Goal: Find specific page/section: Find specific page/section

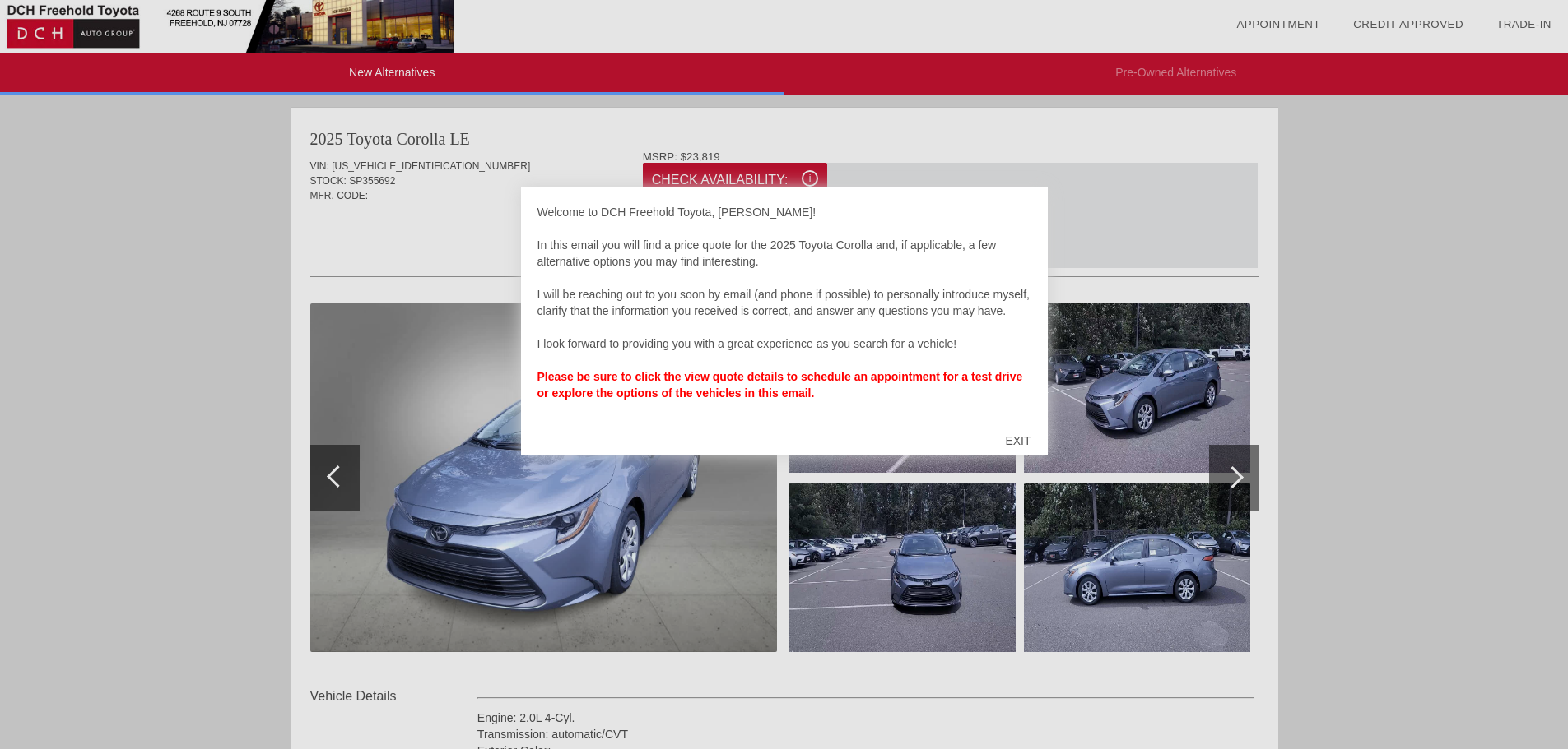
click at [1013, 440] on div "EXIT" at bounding box center [1017, 441] width 58 height 49
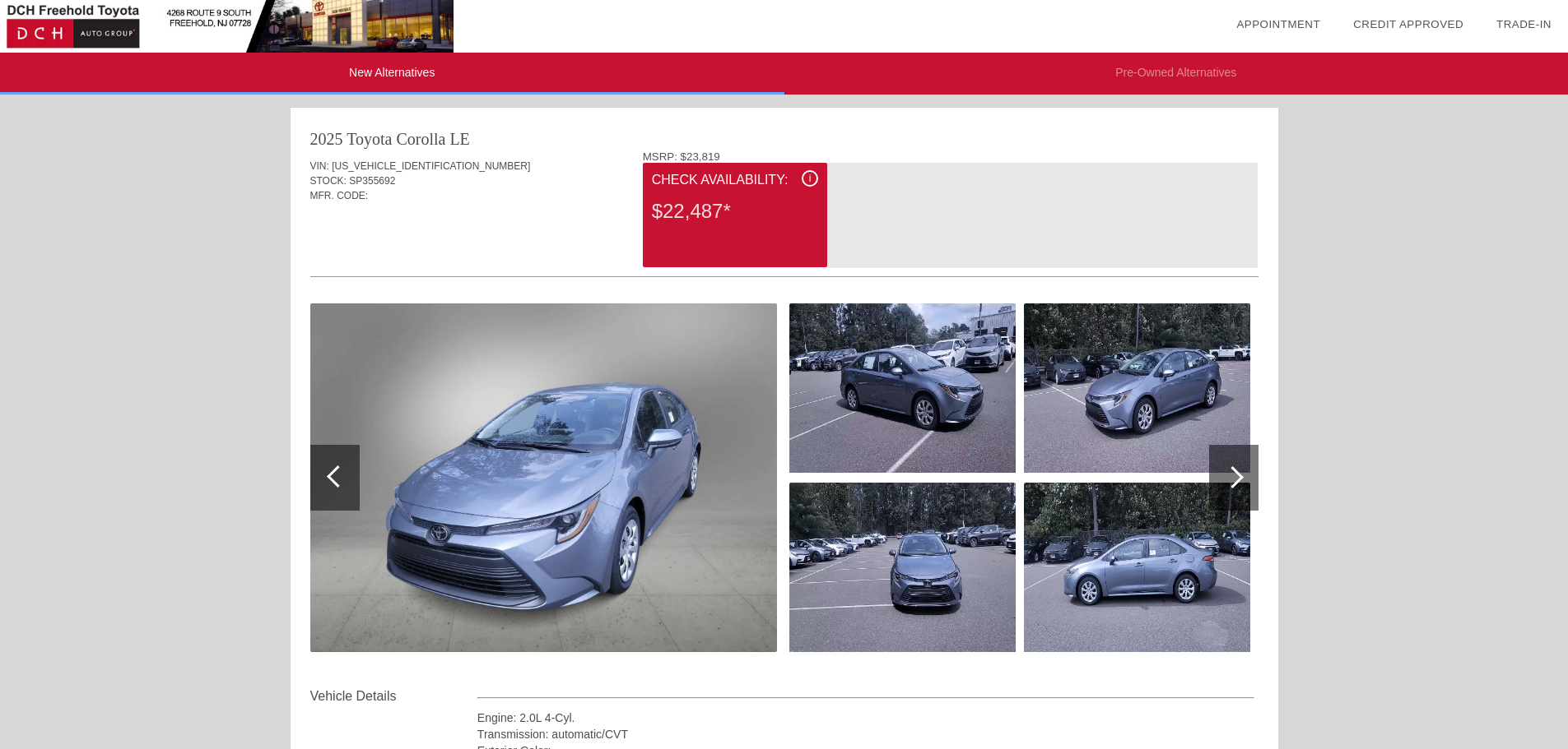
click at [1235, 466] on div at bounding box center [1233, 478] width 49 height 66
click at [1231, 472] on div at bounding box center [1232, 477] width 22 height 22
click at [900, 547] on img at bounding box center [902, 567] width 227 height 169
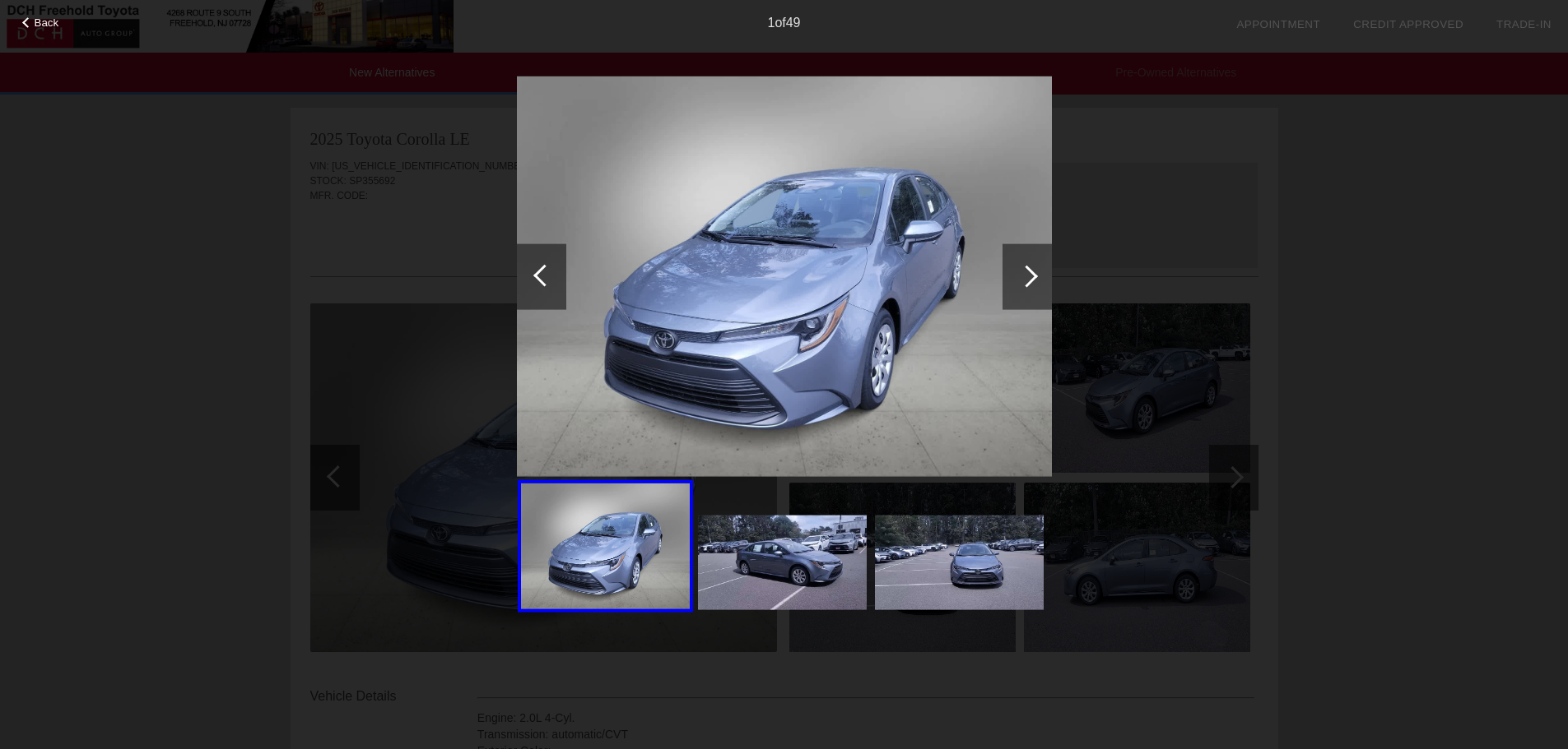
click at [778, 555] on img at bounding box center [782, 563] width 168 height 95
click at [1027, 267] on div at bounding box center [1027, 276] width 22 height 22
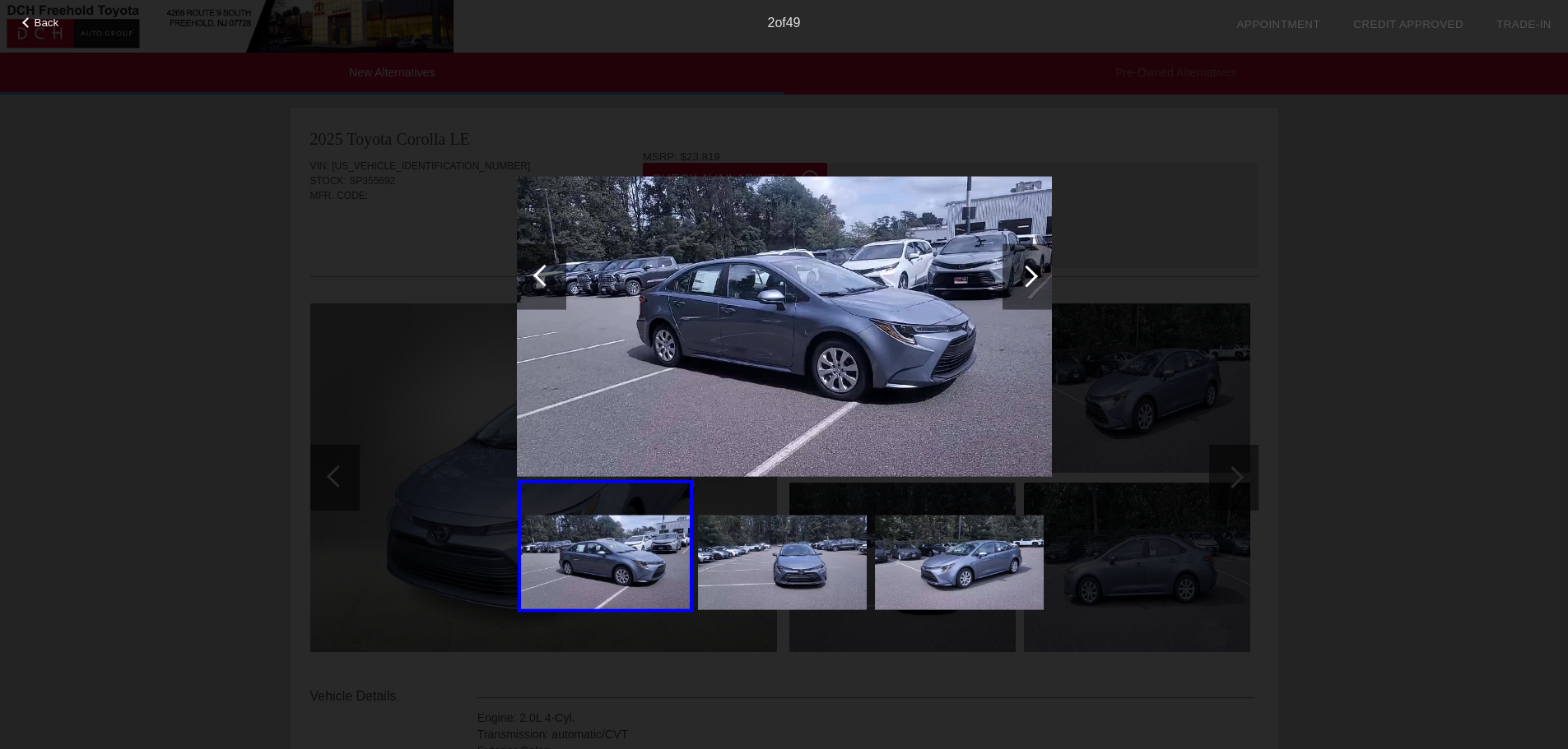
click at [1027, 267] on div at bounding box center [1027, 276] width 22 height 22
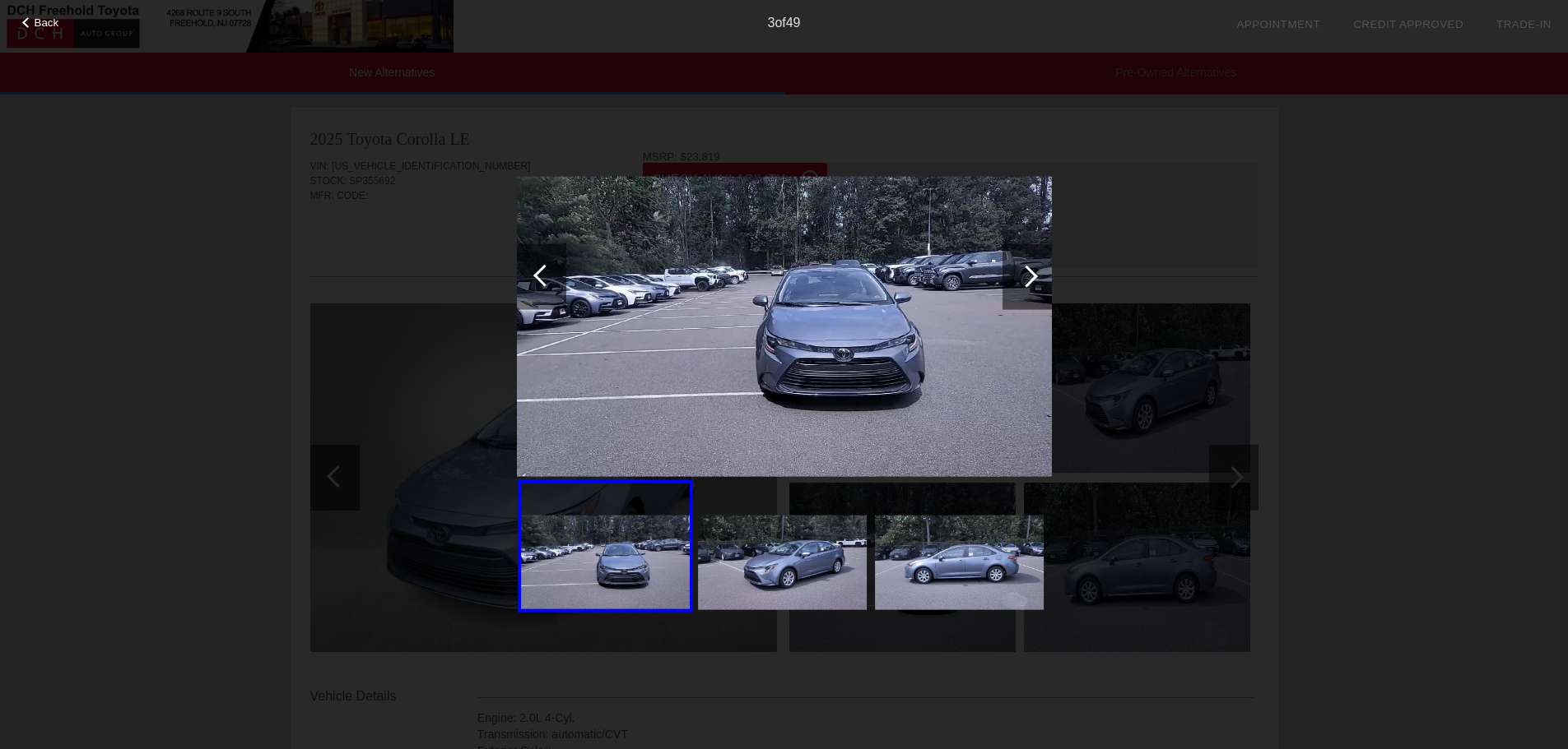
click at [1027, 267] on div at bounding box center [1027, 276] width 22 height 22
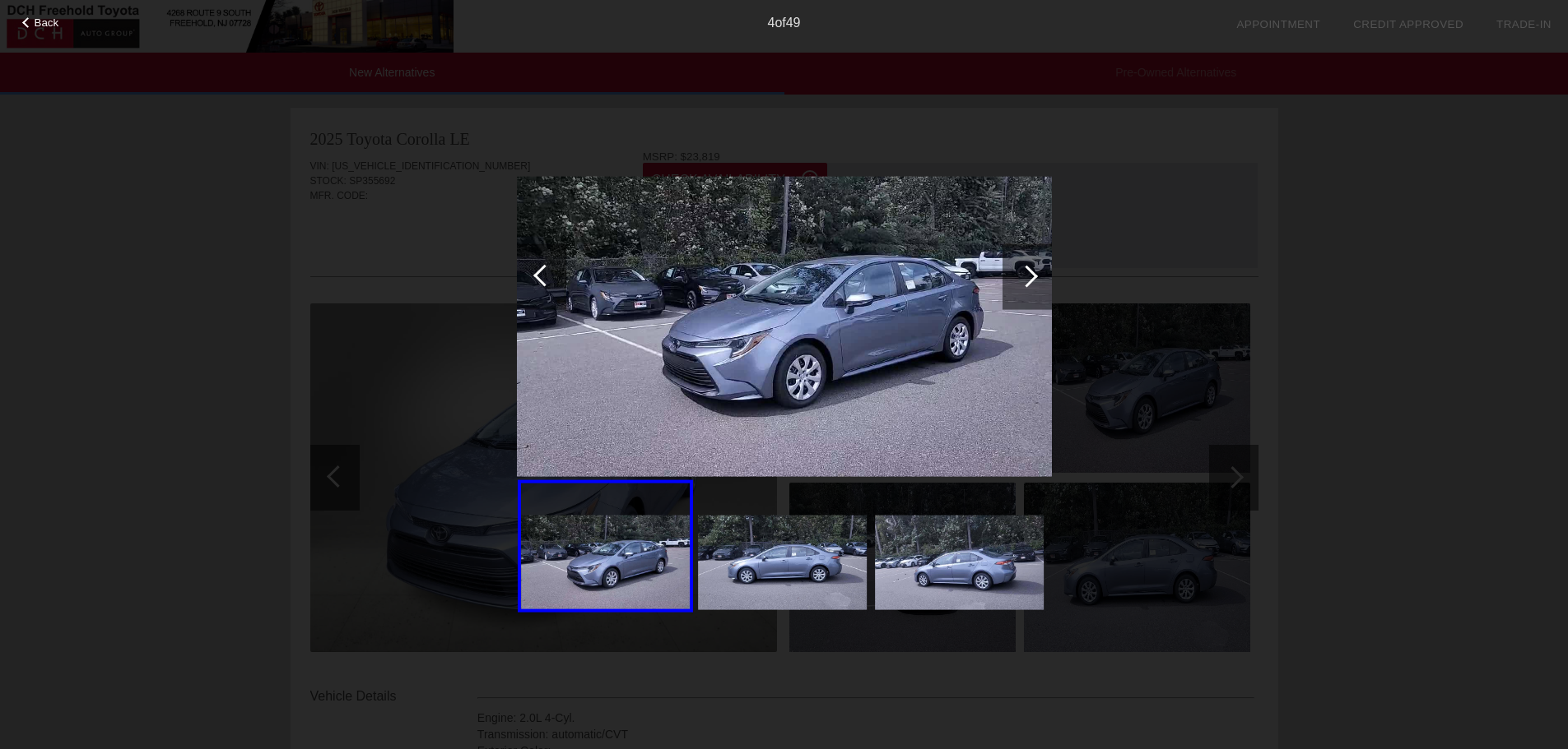
click at [1027, 267] on div at bounding box center [1027, 276] width 22 height 22
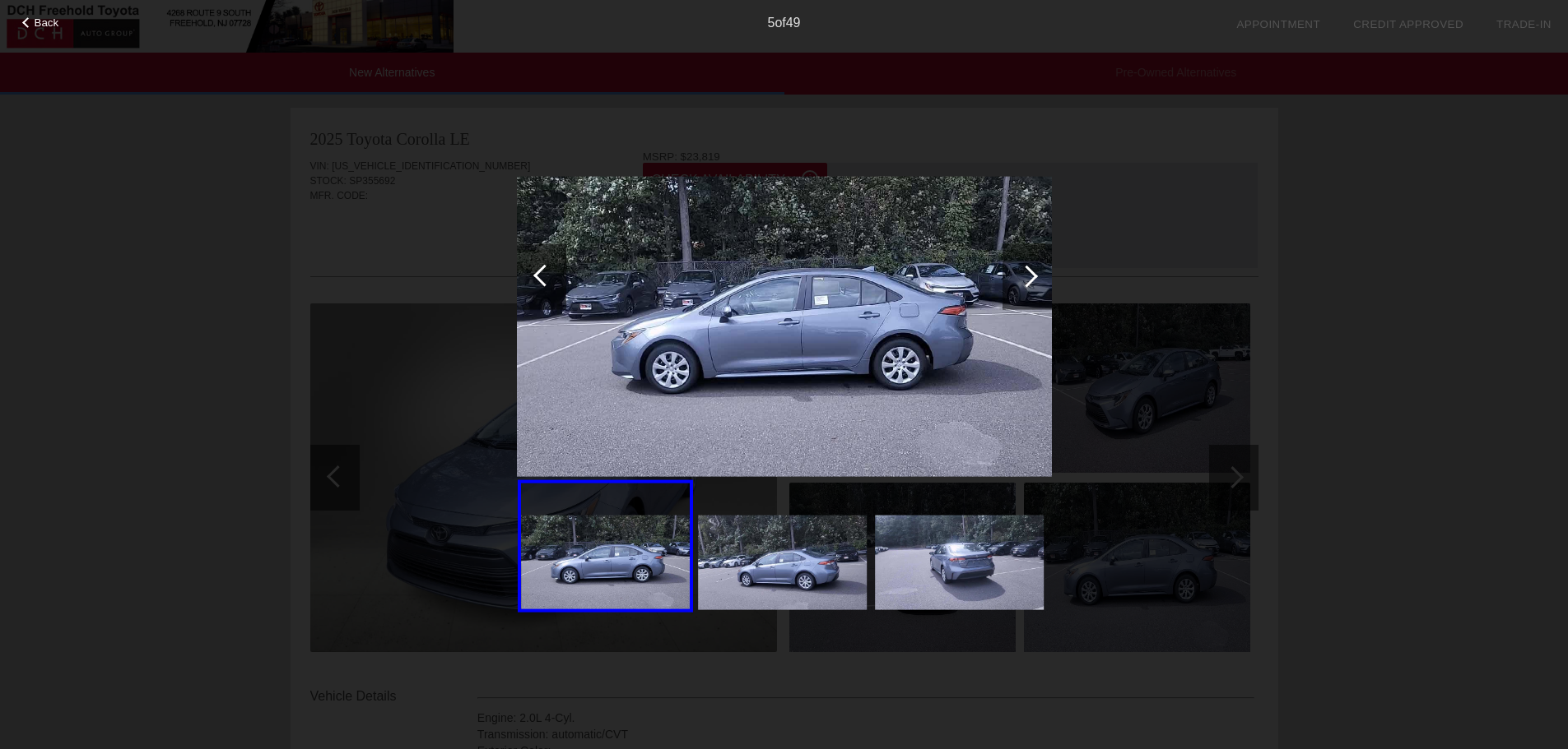
click at [1027, 267] on div at bounding box center [1027, 276] width 22 height 22
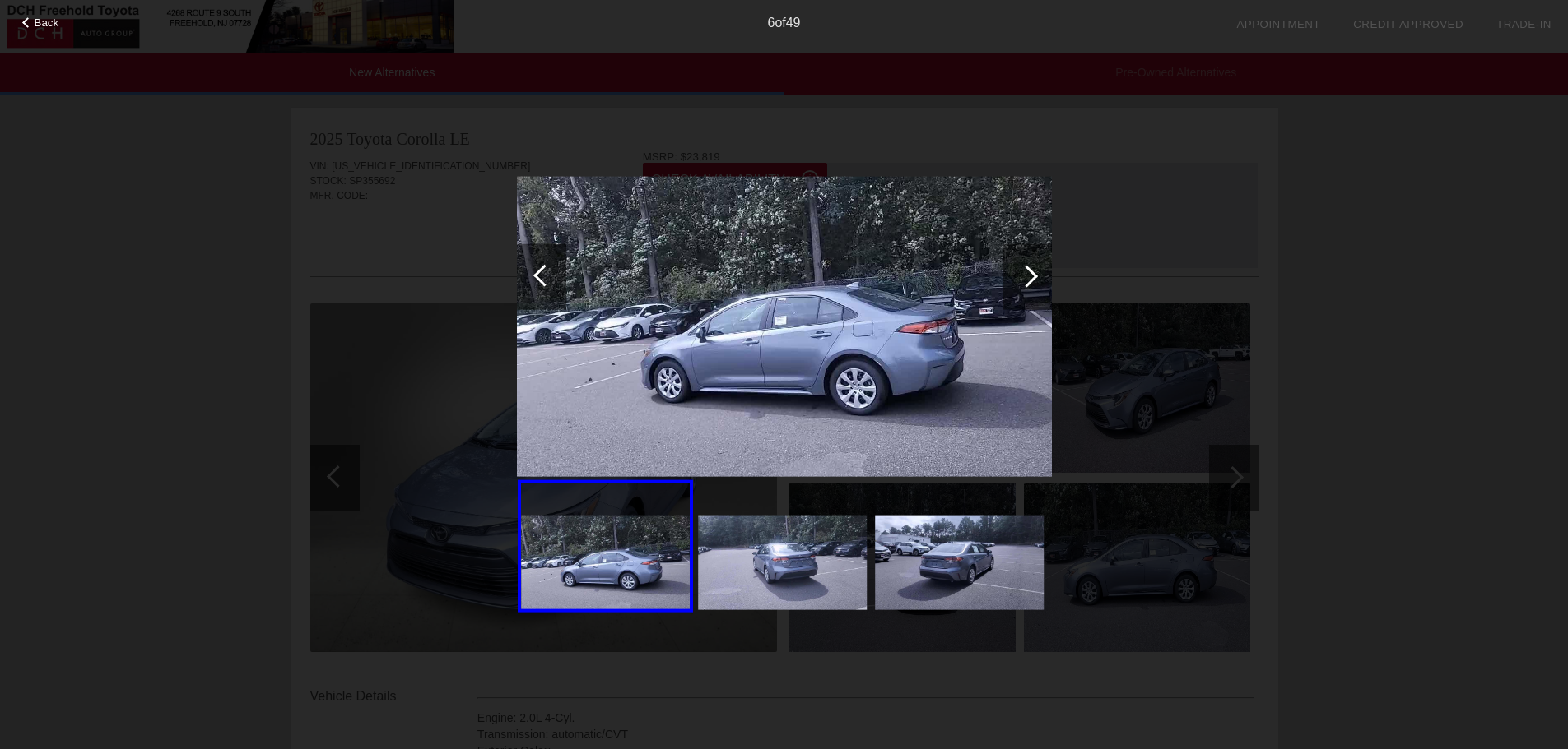
click at [1027, 267] on div at bounding box center [1027, 276] width 22 height 22
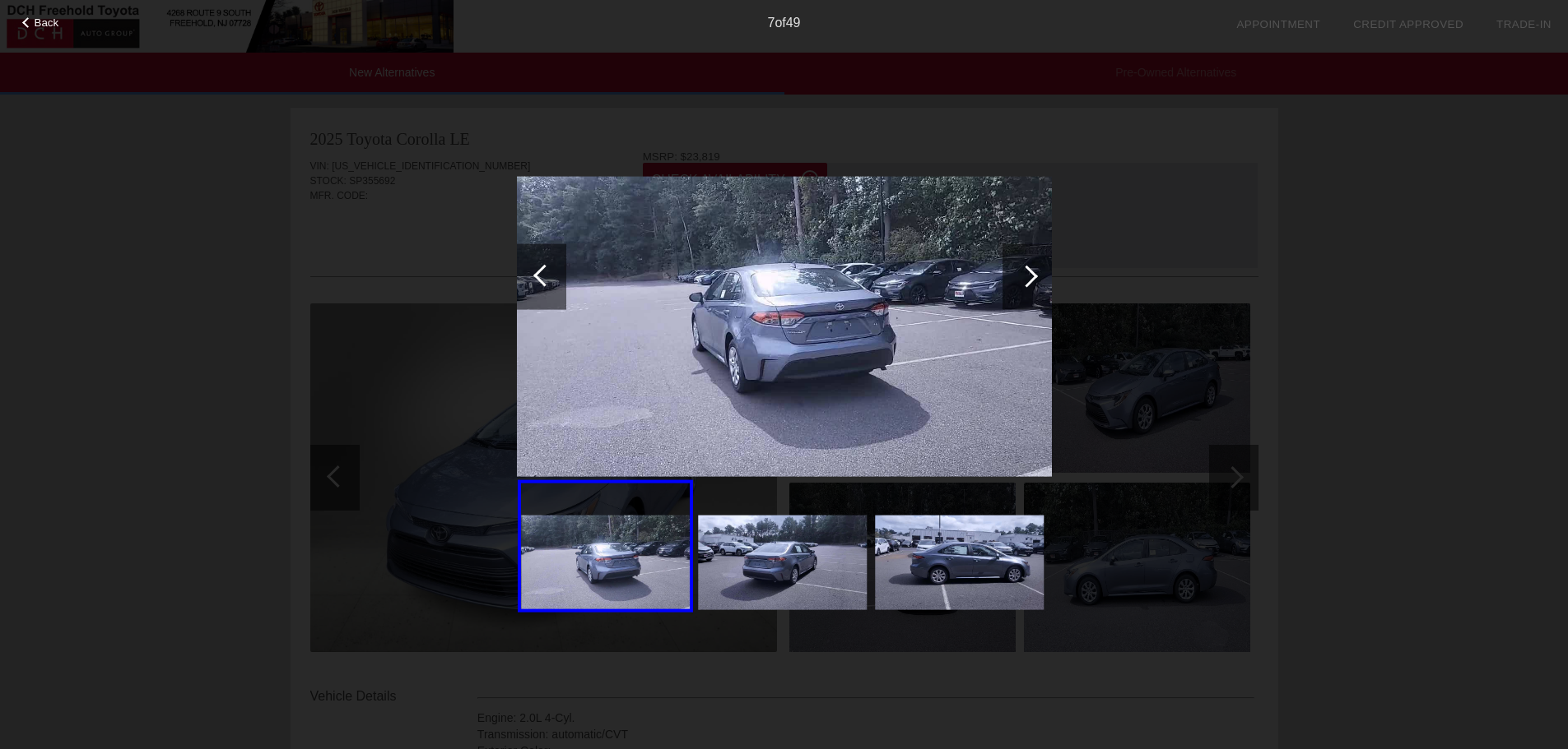
click at [1027, 267] on div at bounding box center [1027, 276] width 22 height 22
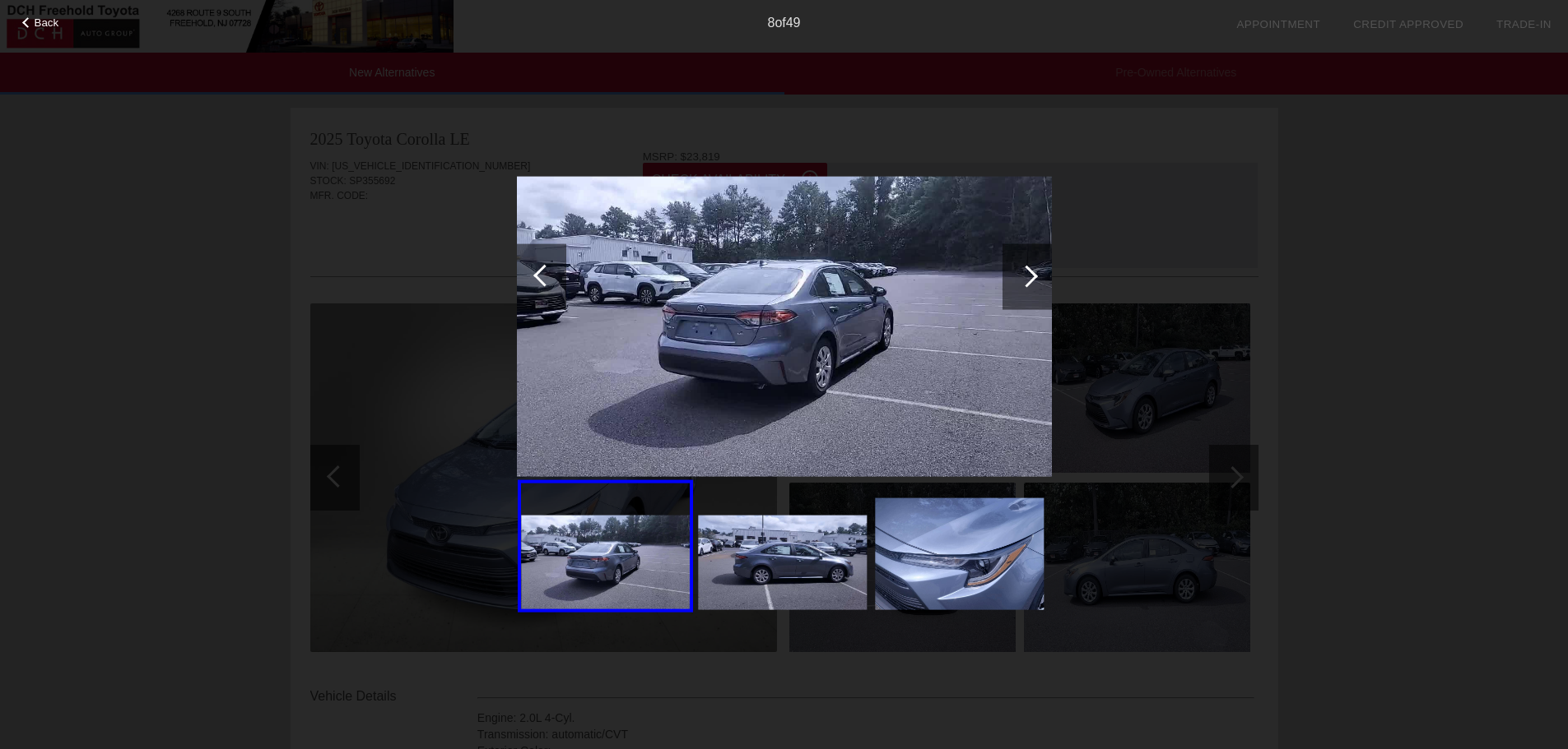
click at [1027, 267] on div at bounding box center [1027, 276] width 22 height 22
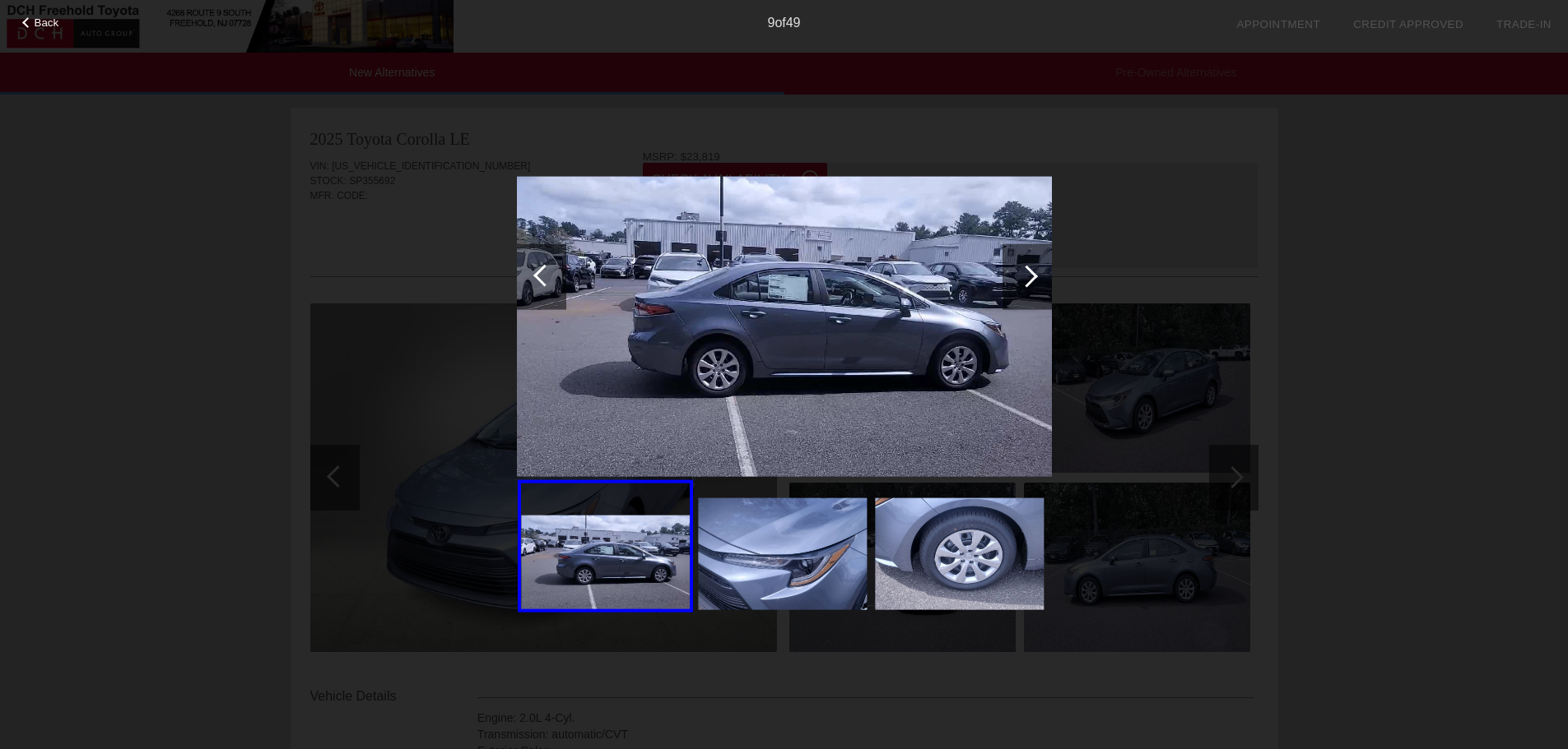
click at [22, 17] on div "Back" at bounding box center [41, 21] width 82 height 8
